Goal: Book appointment/travel/reservation

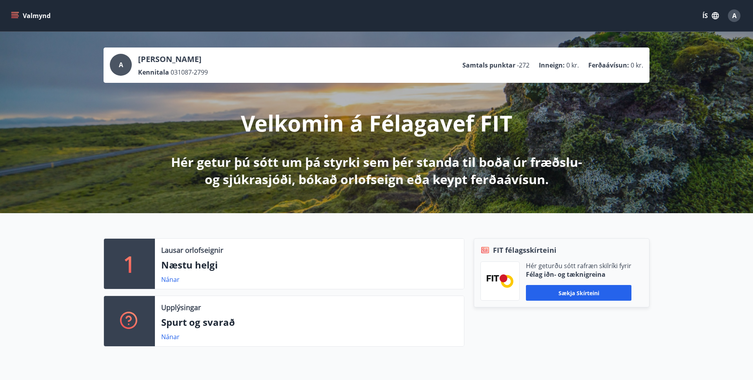
click at [18, 13] on icon "menu" at bounding box center [15, 16] width 8 height 8
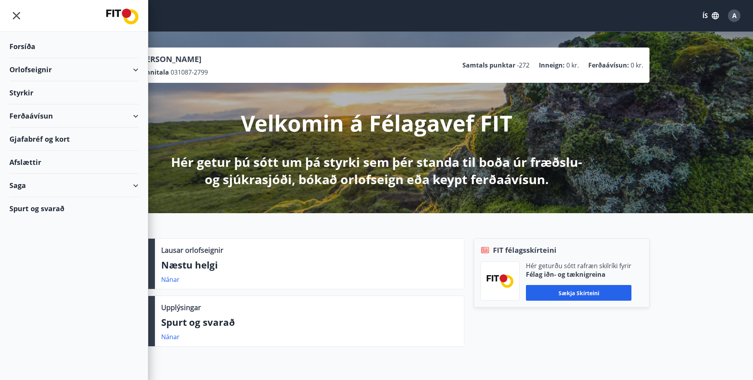
click at [62, 68] on div "Orlofseignir" at bounding box center [73, 69] width 129 height 23
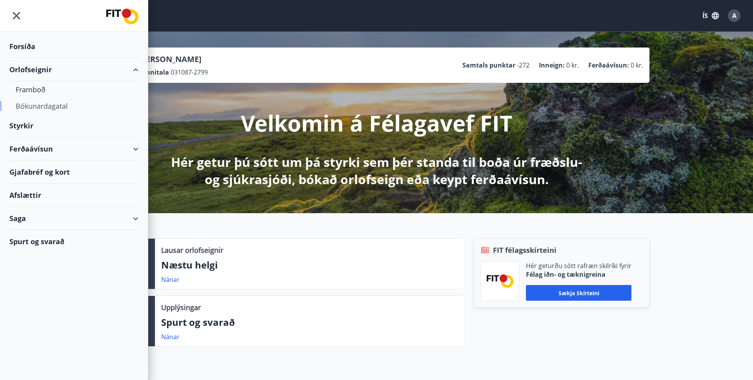
click at [40, 108] on div "Bókunardagatal" at bounding box center [74, 106] width 116 height 16
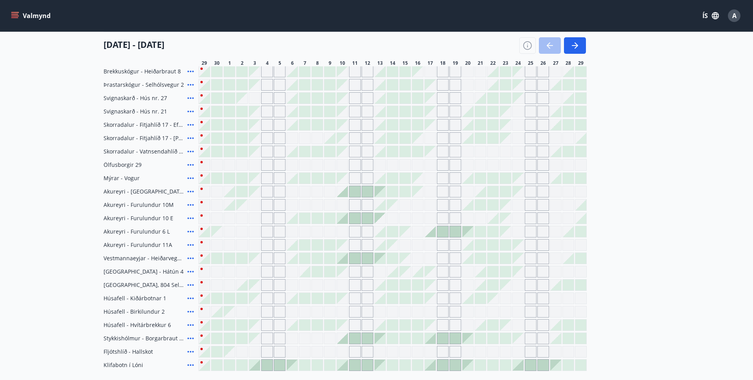
scroll to position [230, 0]
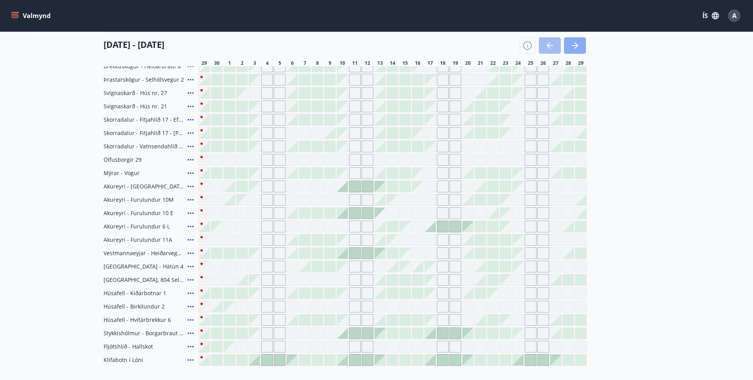
click at [573, 45] on icon "button" at bounding box center [574, 45] width 9 height 9
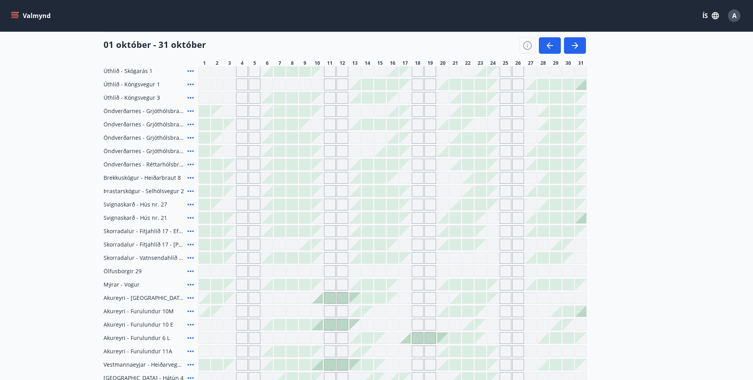
scroll to position [106, 0]
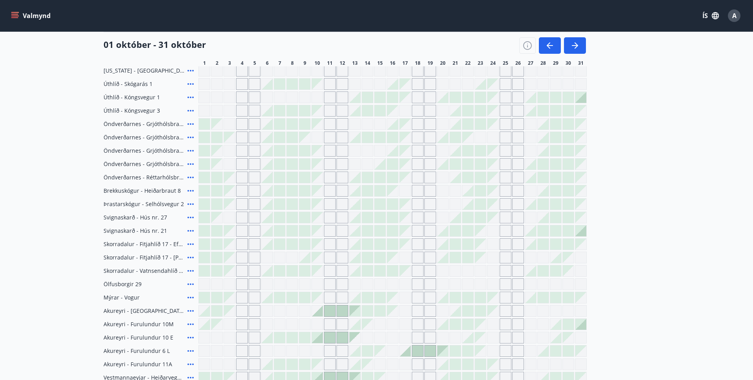
click at [187, 136] on icon at bounding box center [190, 137] width 9 height 9
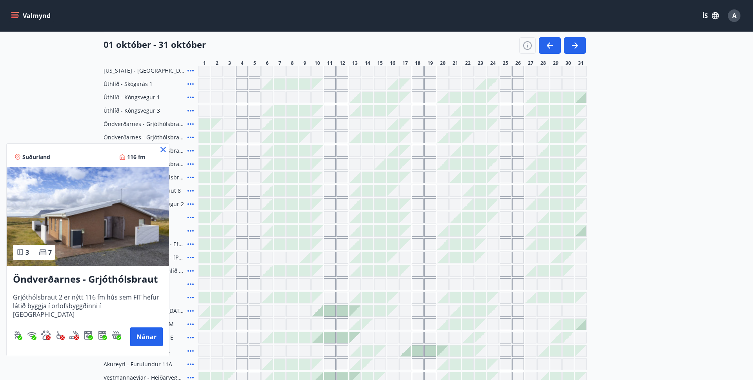
drag, startPoint x: 163, startPoint y: 149, endPoint x: 549, endPoint y: 0, distance: 413.3
click at [163, 149] on icon at bounding box center [163, 149] width 1 height 1
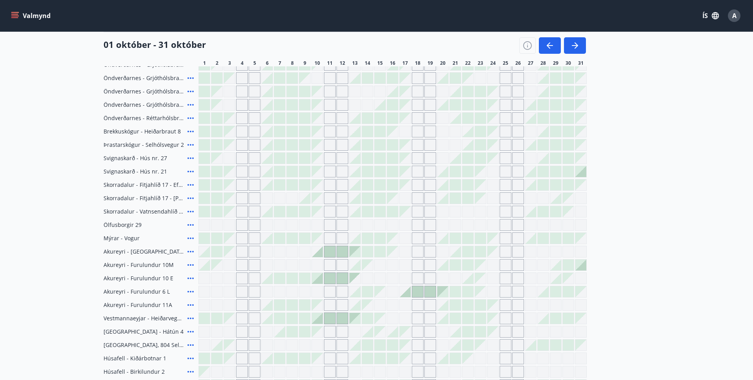
scroll to position [189, 0]
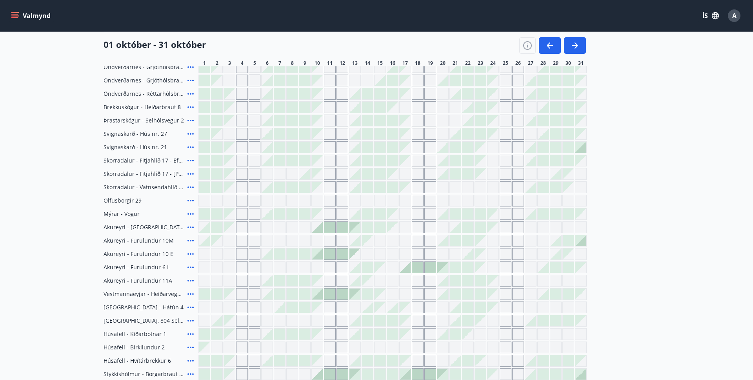
click at [531, 216] on div at bounding box center [530, 213] width 11 height 11
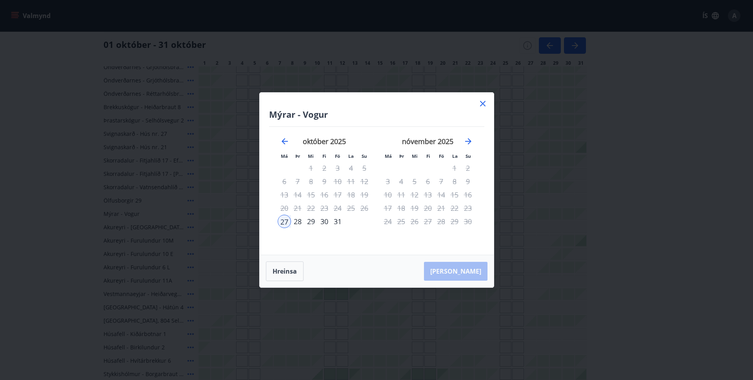
drag, startPoint x: 483, startPoint y: 100, endPoint x: 493, endPoint y: 108, distance: 12.9
click at [483, 100] on icon at bounding box center [482, 103] width 9 height 9
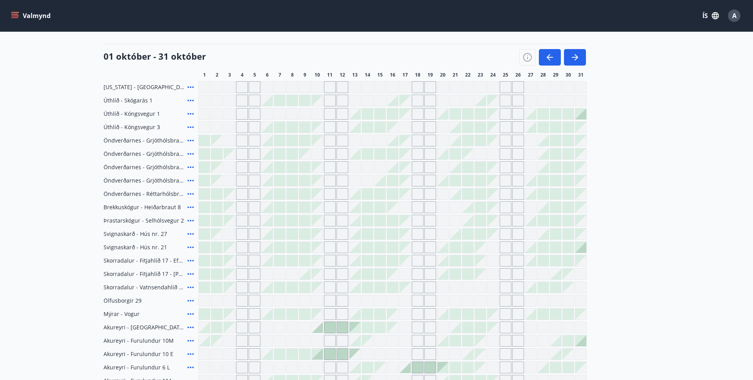
scroll to position [95, 0]
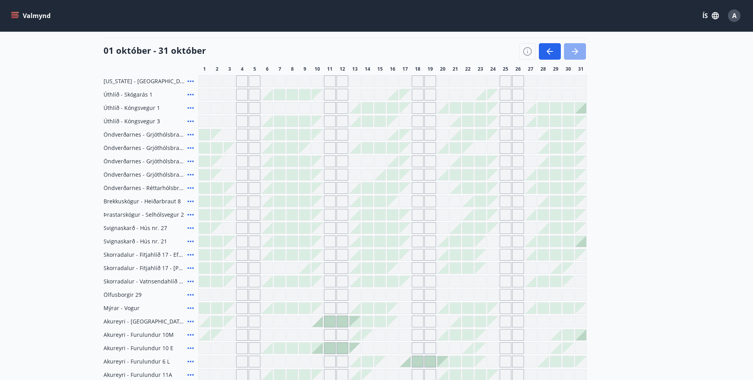
click at [568, 53] on button "button" at bounding box center [575, 51] width 22 height 16
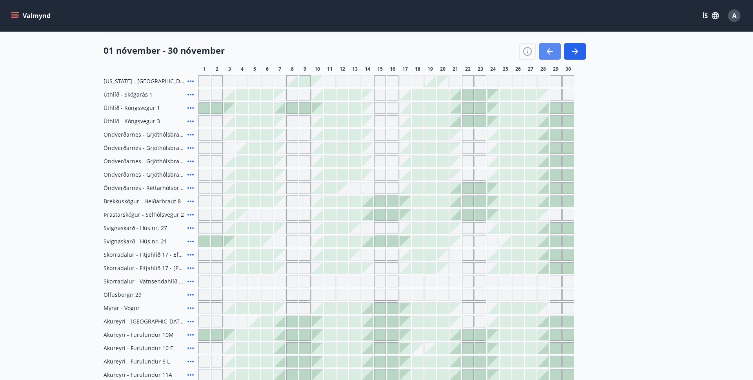
click at [549, 52] on icon "button" at bounding box center [549, 51] width 9 height 9
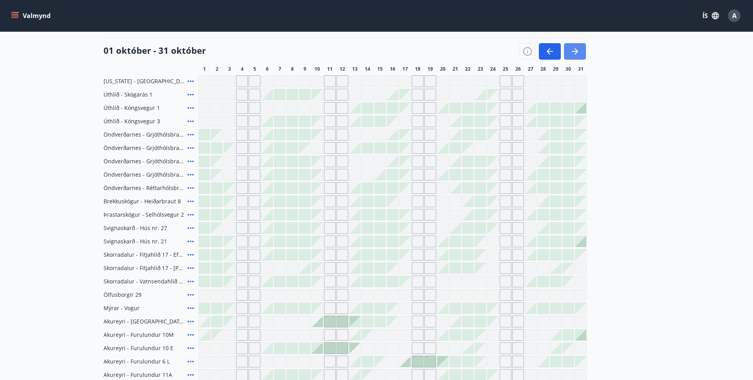
click at [576, 53] on icon "button" at bounding box center [574, 51] width 9 height 9
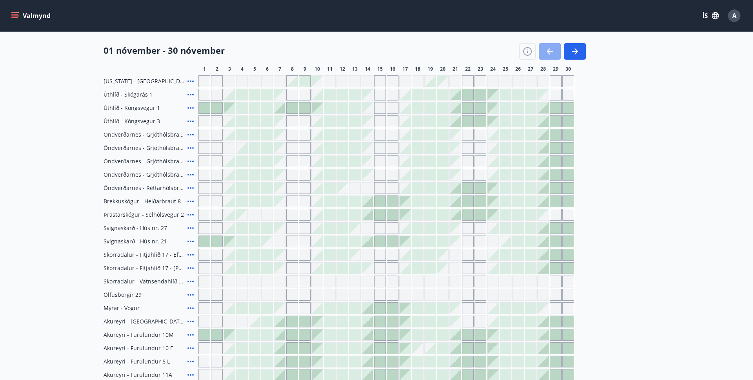
click at [553, 53] on icon "button" at bounding box center [549, 51] width 9 height 9
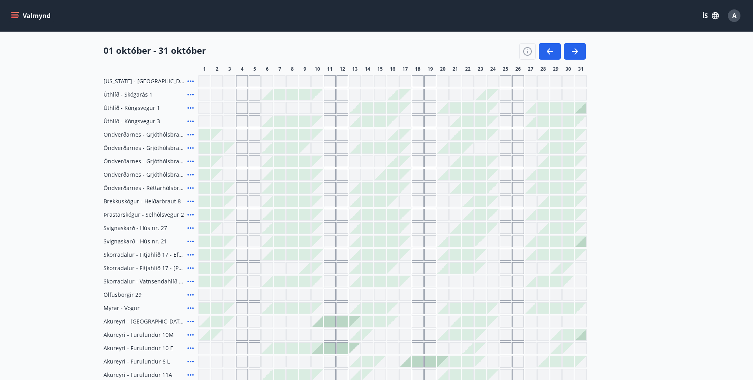
click at [190, 334] on icon at bounding box center [190, 335] width 6 height 2
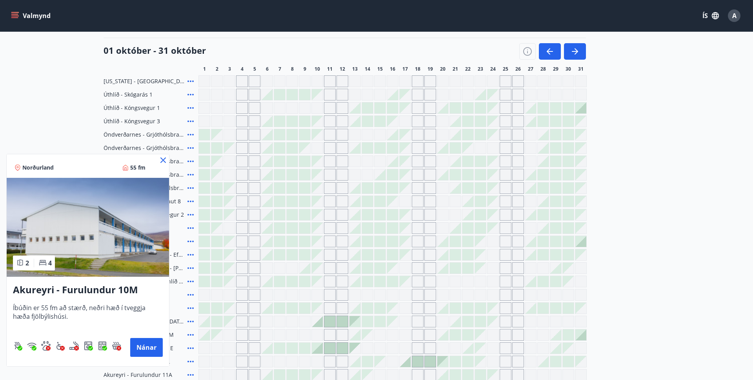
click at [71, 120] on div at bounding box center [376, 190] width 753 height 380
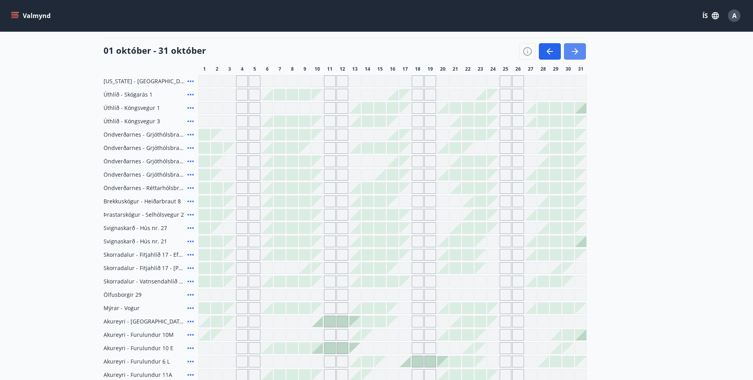
click at [575, 55] on icon "button" at bounding box center [574, 51] width 9 height 9
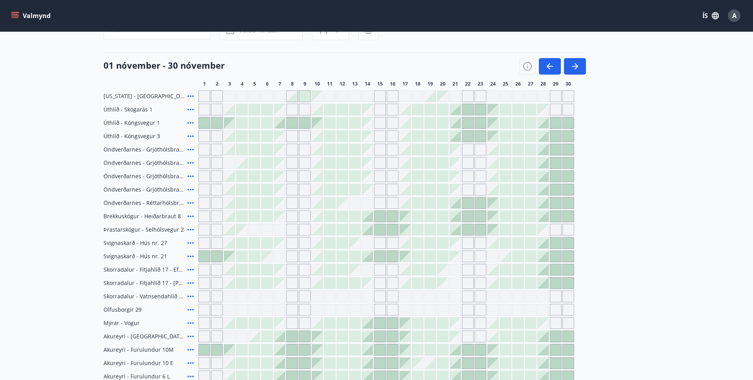
scroll to position [80, 0]
